Goal: Browse casually

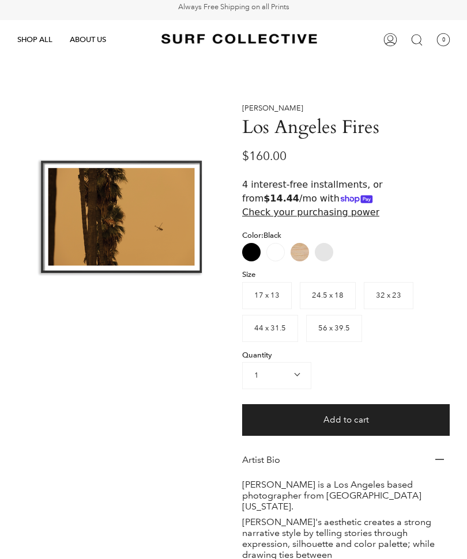
scroll to position [5, 0]
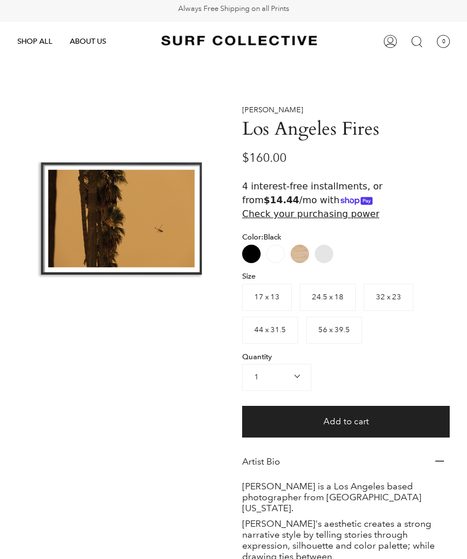
click at [163, 225] on div at bounding box center [120, 219] width 207 height 228
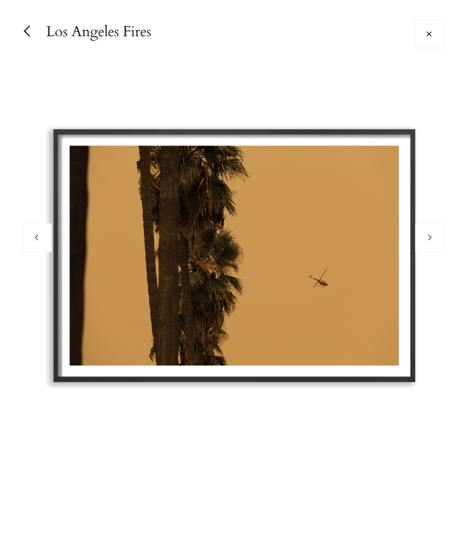
click at [26, 24] on link "Close" at bounding box center [28, 31] width 23 height 23
click at [35, 40] on link "Close" at bounding box center [28, 31] width 23 height 23
click at [430, 43] on button at bounding box center [429, 34] width 29 height 29
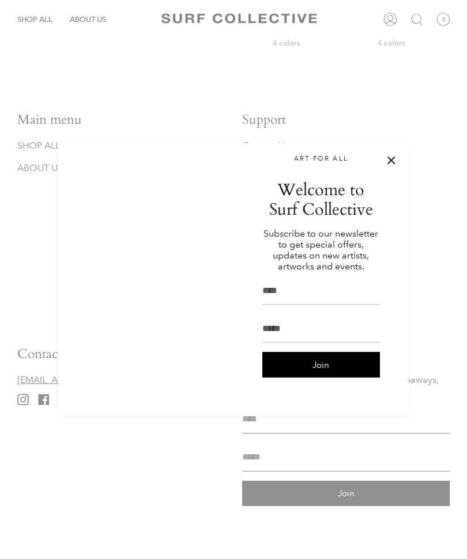
scroll to position [887, 0]
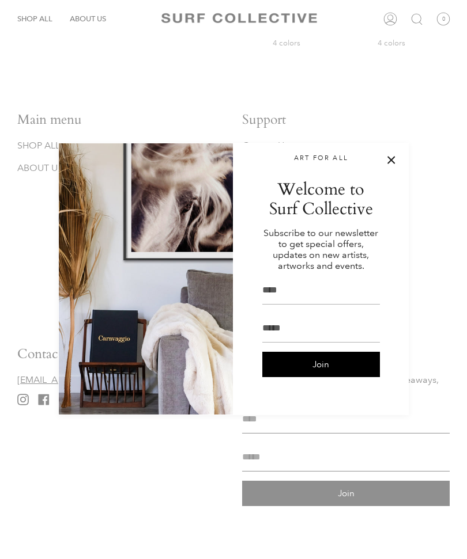
click at [391, 167] on button at bounding box center [391, 161] width 12 height 12
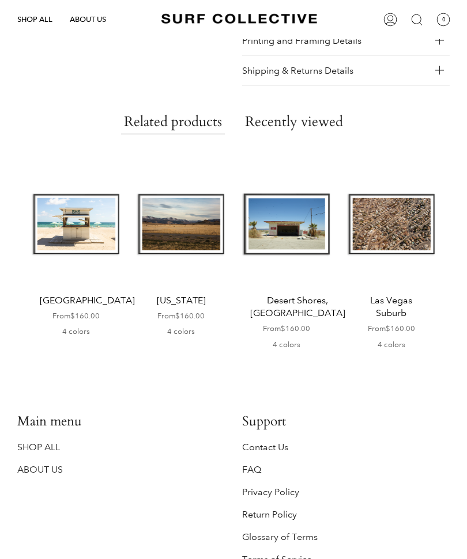
scroll to position [585, 0]
click at [87, 22] on span "ABOUT US" at bounding box center [88, 19] width 36 height 9
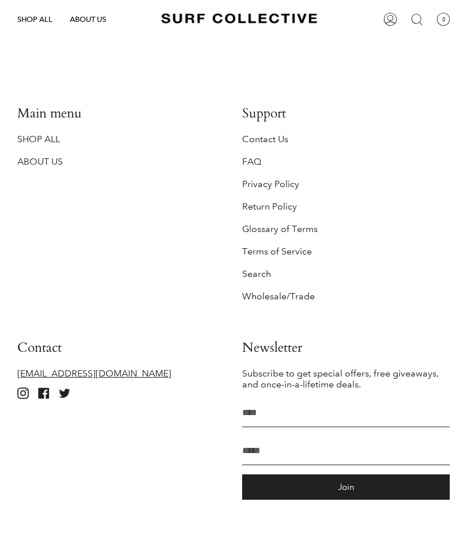
scroll to position [514, 0]
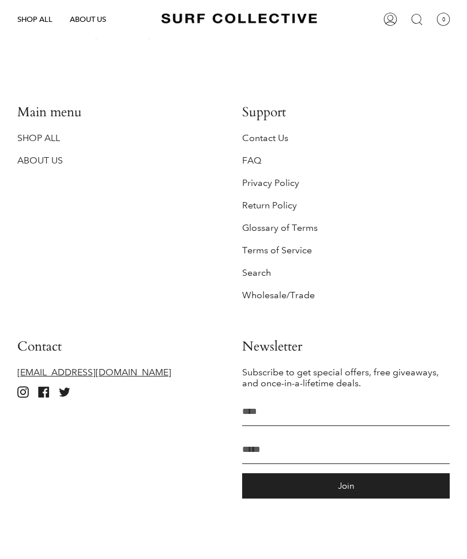
click at [33, 133] on link "SHOP ALL" at bounding box center [38, 138] width 43 height 11
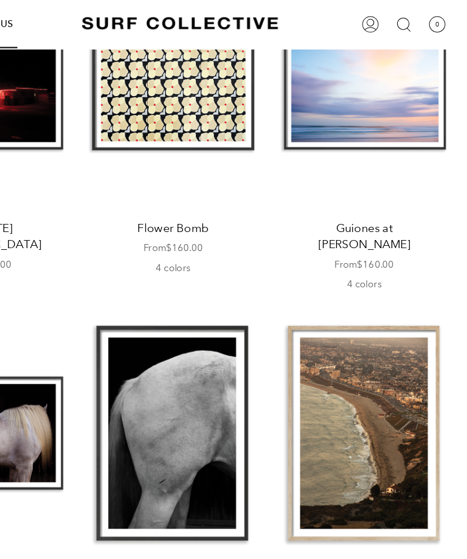
scroll to position [1908, 0]
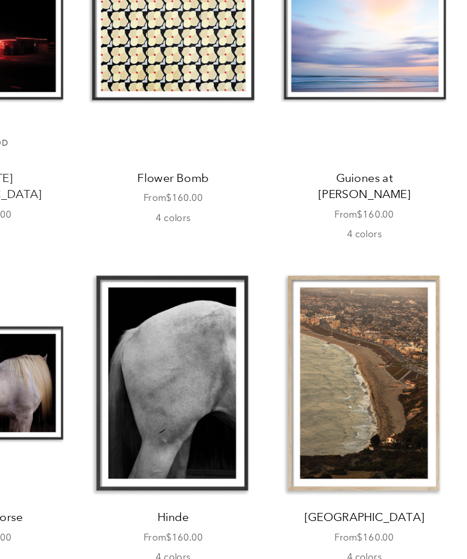
click at [315, 255] on div "Hollywood Riviera" at bounding box center [385, 346] width 140 height 182
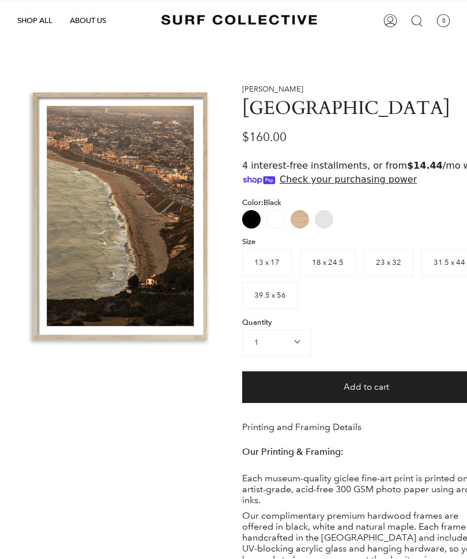
scroll to position [26, 0]
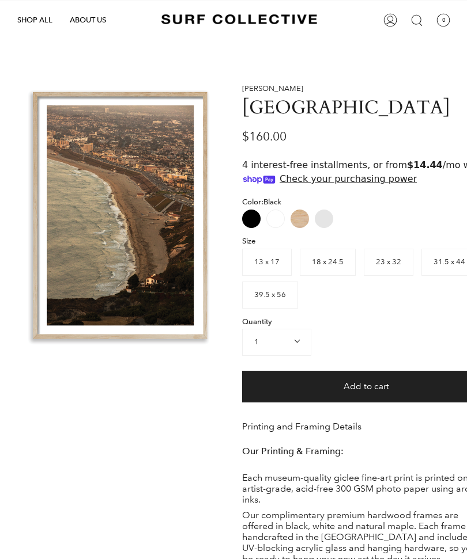
click at [113, 174] on div at bounding box center [120, 216] width 207 height 264
